Goal: Task Accomplishment & Management: Use online tool/utility

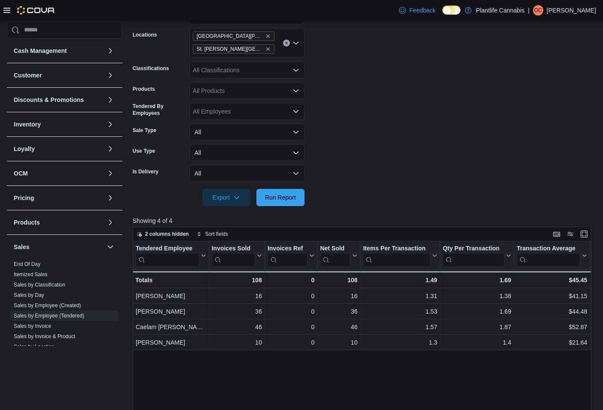
scroll to position [146, 0]
click at [266, 37] on icon "Remove St. Albert - Erin Ridge from selection in this group" at bounding box center [268, 36] width 5 height 5
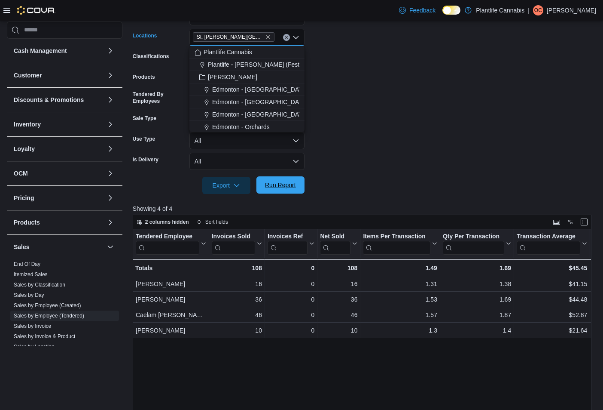
click at [282, 189] on span "Run Report" at bounding box center [280, 185] width 31 height 9
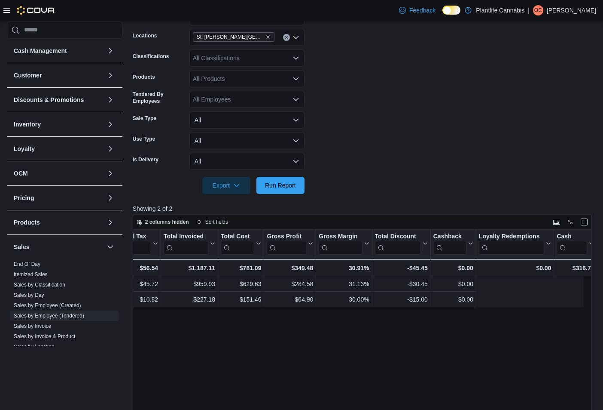
scroll to position [0, 778]
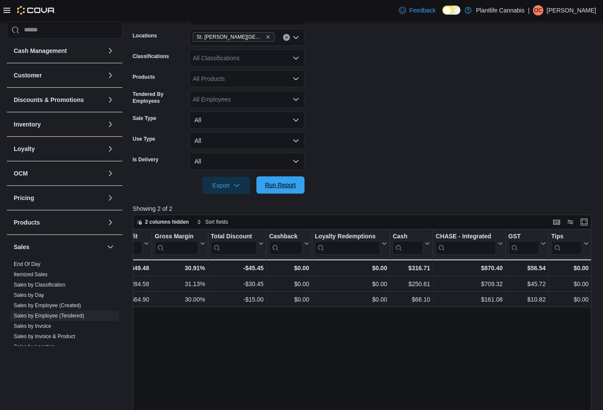
click at [267, 188] on span "Run Report" at bounding box center [280, 185] width 31 height 9
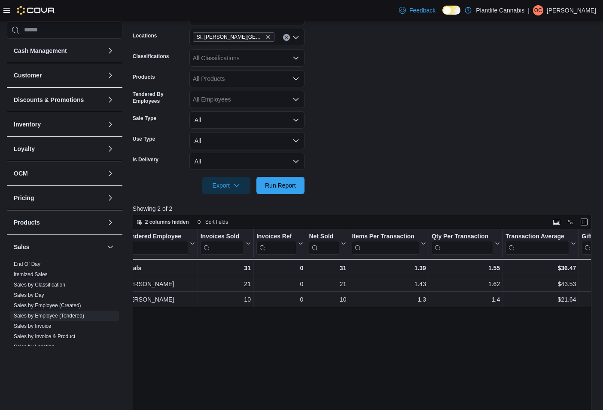
scroll to position [0, 12]
click at [300, 191] on button "Run Report" at bounding box center [281, 184] width 48 height 17
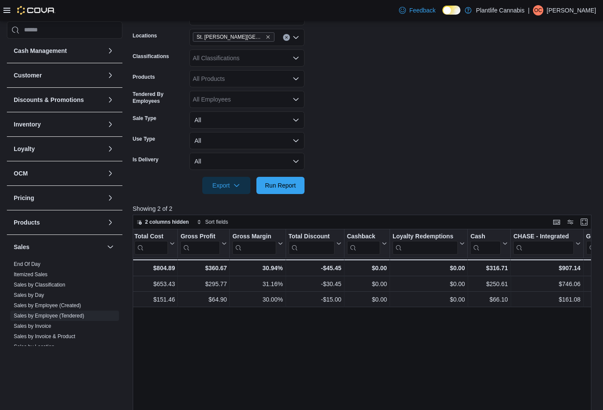
scroll to position [0, 778]
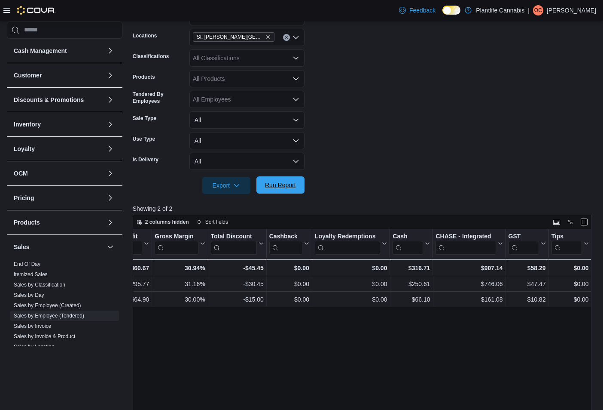
click at [292, 185] on span "Run Report" at bounding box center [280, 185] width 31 height 9
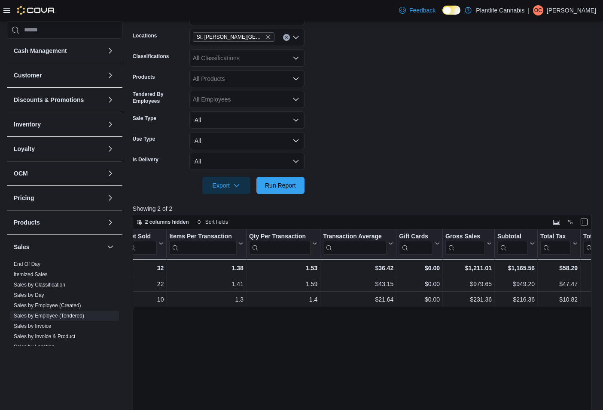
scroll to position [0, 205]
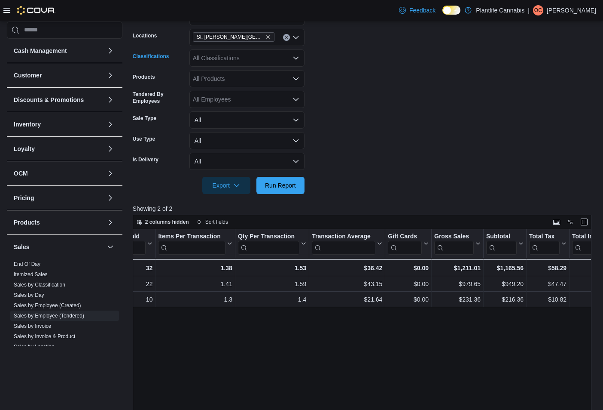
click at [285, 60] on div "All Classifications" at bounding box center [247, 57] width 115 height 17
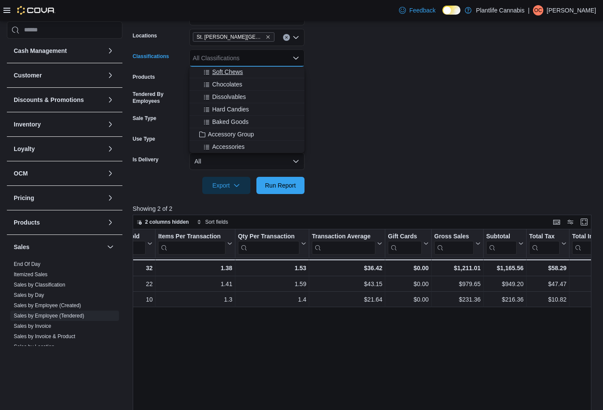
scroll to position [66, 0]
click at [248, 132] on span "Accessory Group" at bounding box center [231, 131] width 46 height 9
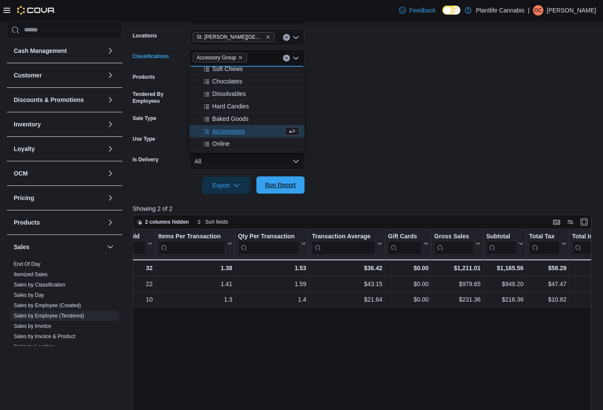
click at [288, 184] on span "Run Report" at bounding box center [280, 185] width 31 height 9
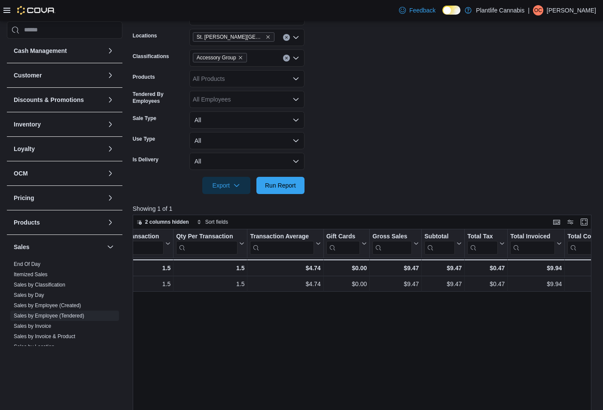
scroll to position [0, 266]
click at [242, 58] on icon "Remove Accessory Group from selection in this group" at bounding box center [240, 57] width 5 height 5
click at [276, 194] on div at bounding box center [365, 199] width 464 height 10
click at [284, 187] on span "Run Report" at bounding box center [280, 185] width 31 height 9
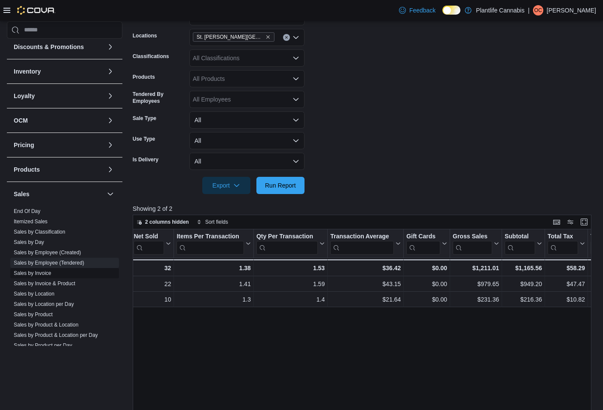
scroll to position [54, 0]
click at [52, 296] on span "Sales by Location" at bounding box center [64, 293] width 109 height 10
click at [52, 295] on link "Sales by Location" at bounding box center [34, 293] width 41 height 6
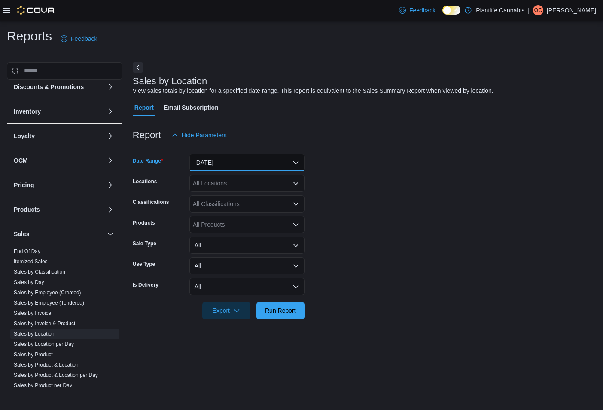
click at [241, 159] on button "[DATE]" at bounding box center [247, 162] width 115 height 17
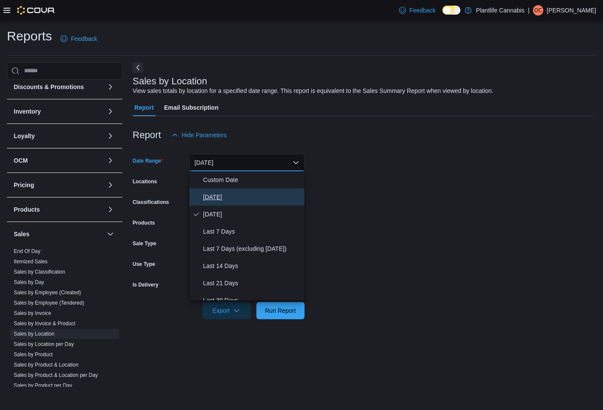
click at [212, 199] on span "[DATE]" at bounding box center [252, 197] width 98 height 10
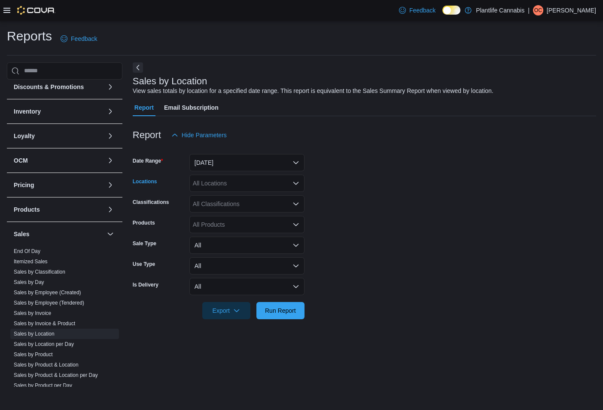
click at [235, 187] on div "All Locations" at bounding box center [247, 183] width 115 height 17
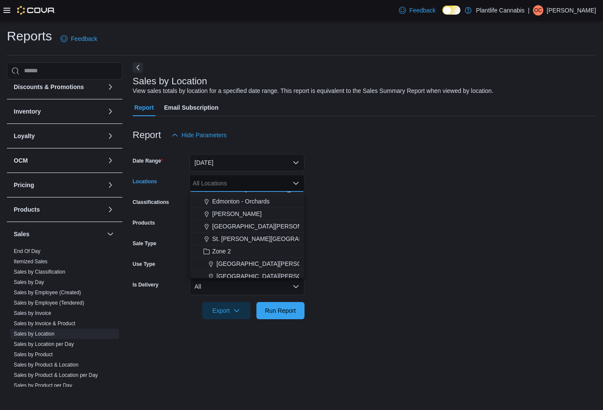
scroll to position [79, 0]
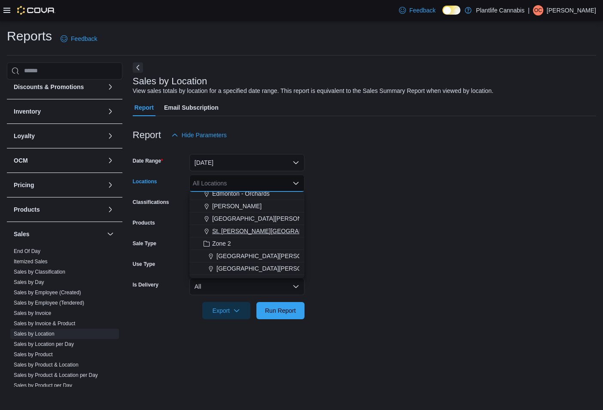
click at [249, 230] on span "St. [PERSON_NAME][GEOGRAPHIC_DATA]" at bounding box center [272, 231] width 121 height 9
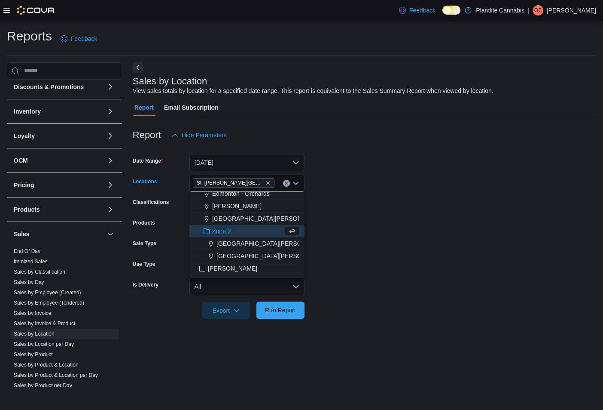
click at [274, 309] on span "Run Report" at bounding box center [280, 310] width 31 height 9
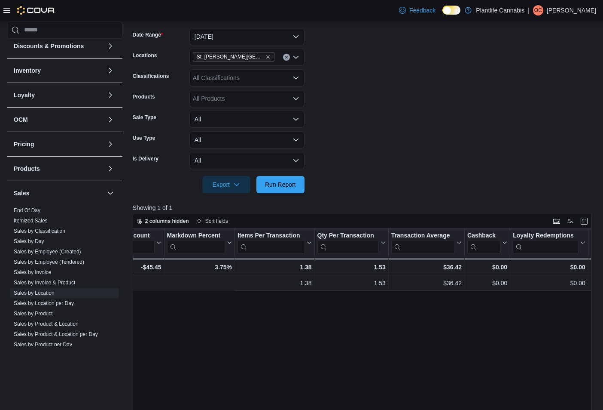
scroll to position [0, 861]
